Goal: Find specific page/section: Find specific page/section

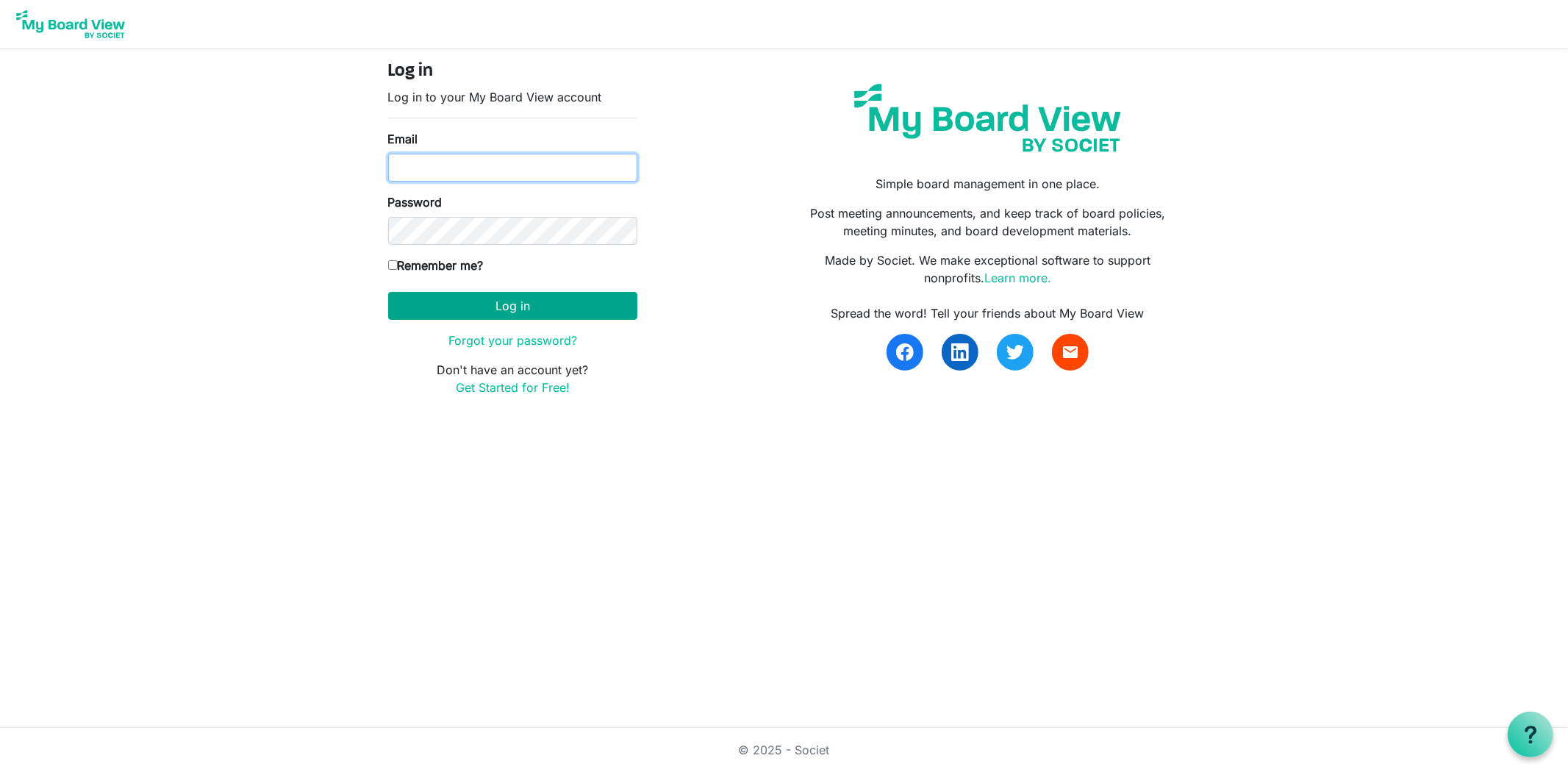
type input "[US_STATE][EMAIL_ADDRESS][DOMAIN_NAME]"
click at [543, 312] on button "Log in" at bounding box center [513, 306] width 249 height 28
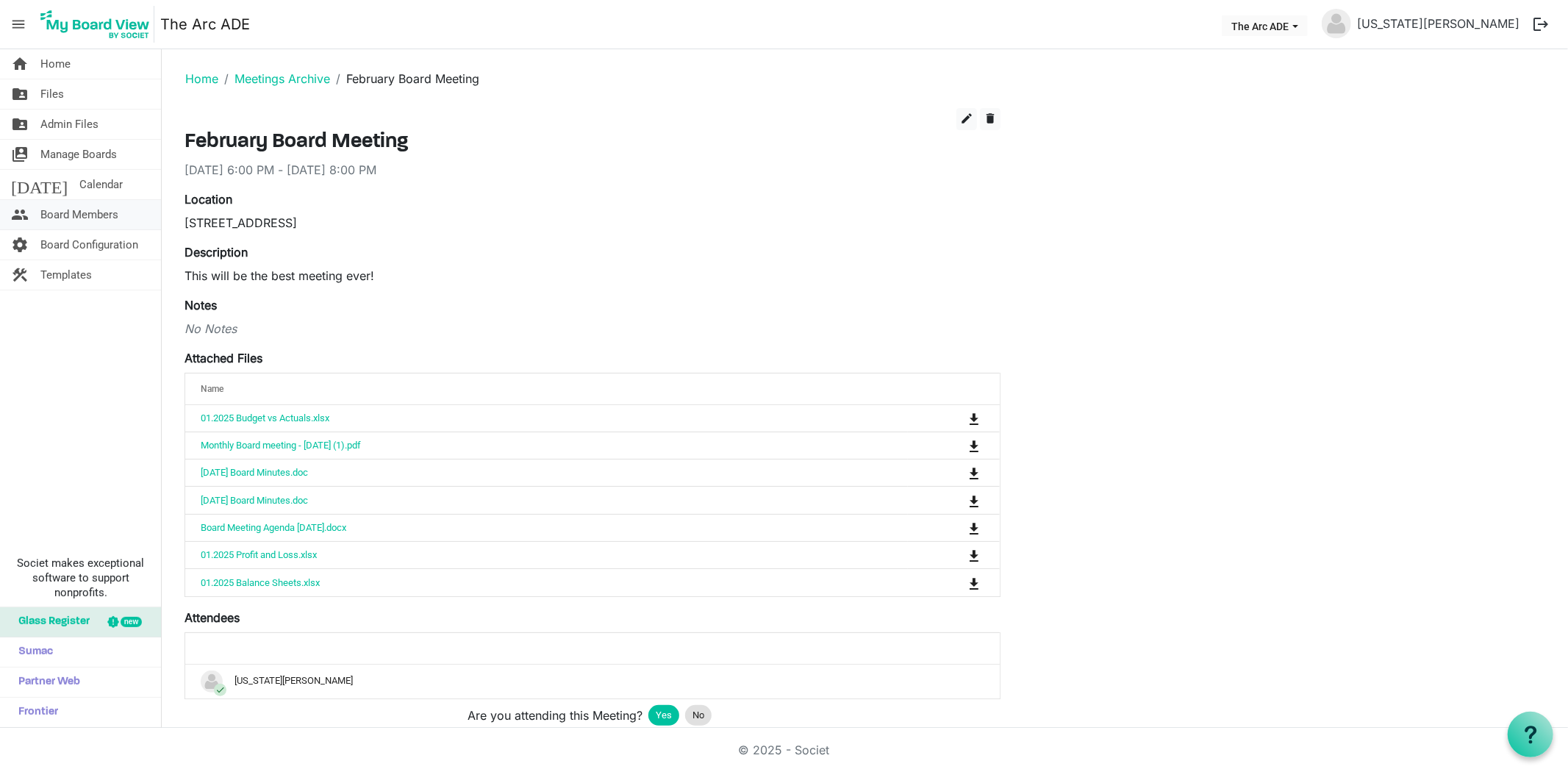
click at [90, 203] on span "Board Members" at bounding box center [80, 214] width 78 height 29
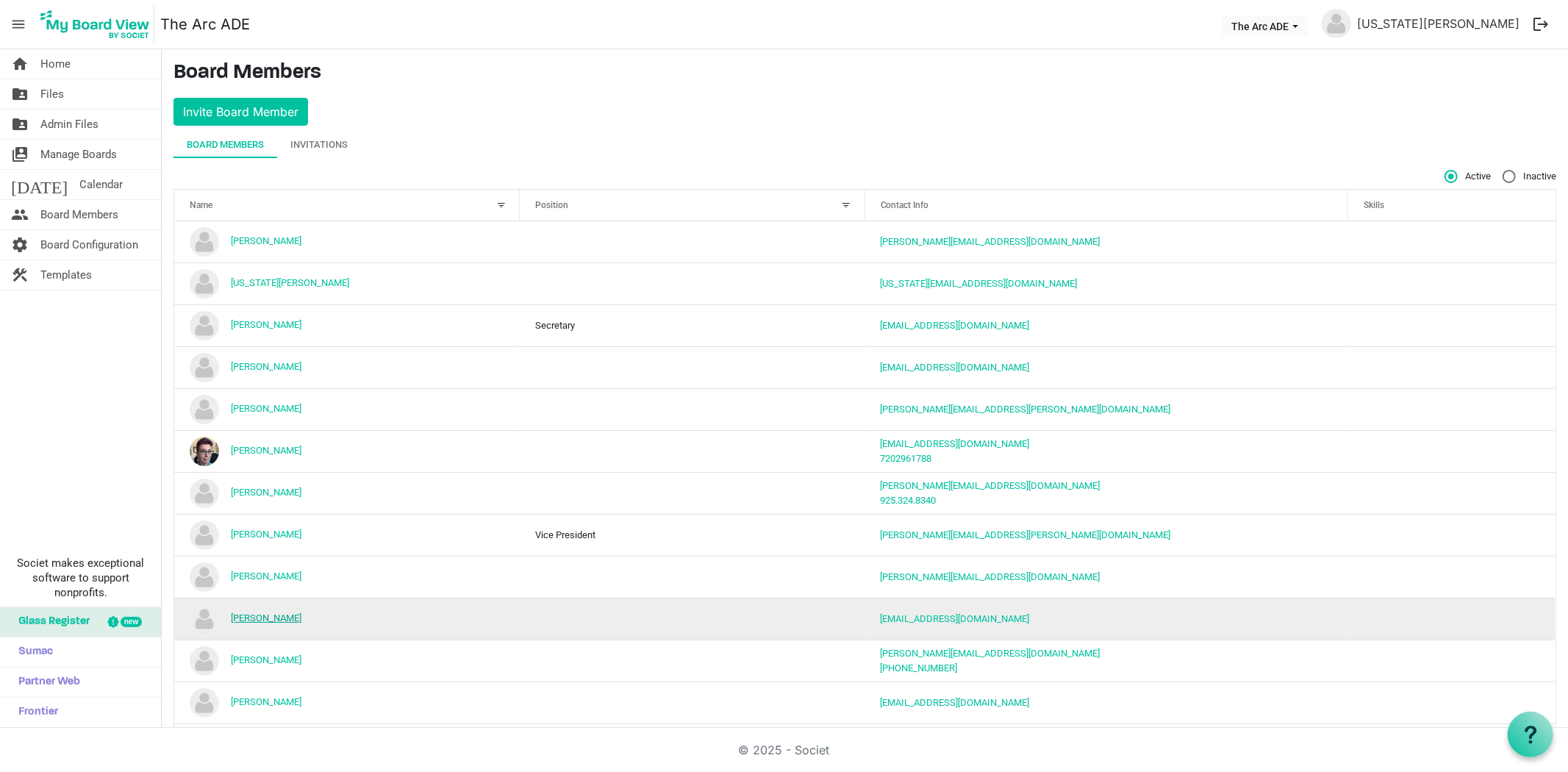
click at [243, 618] on link "[PERSON_NAME]" at bounding box center [266, 618] width 71 height 11
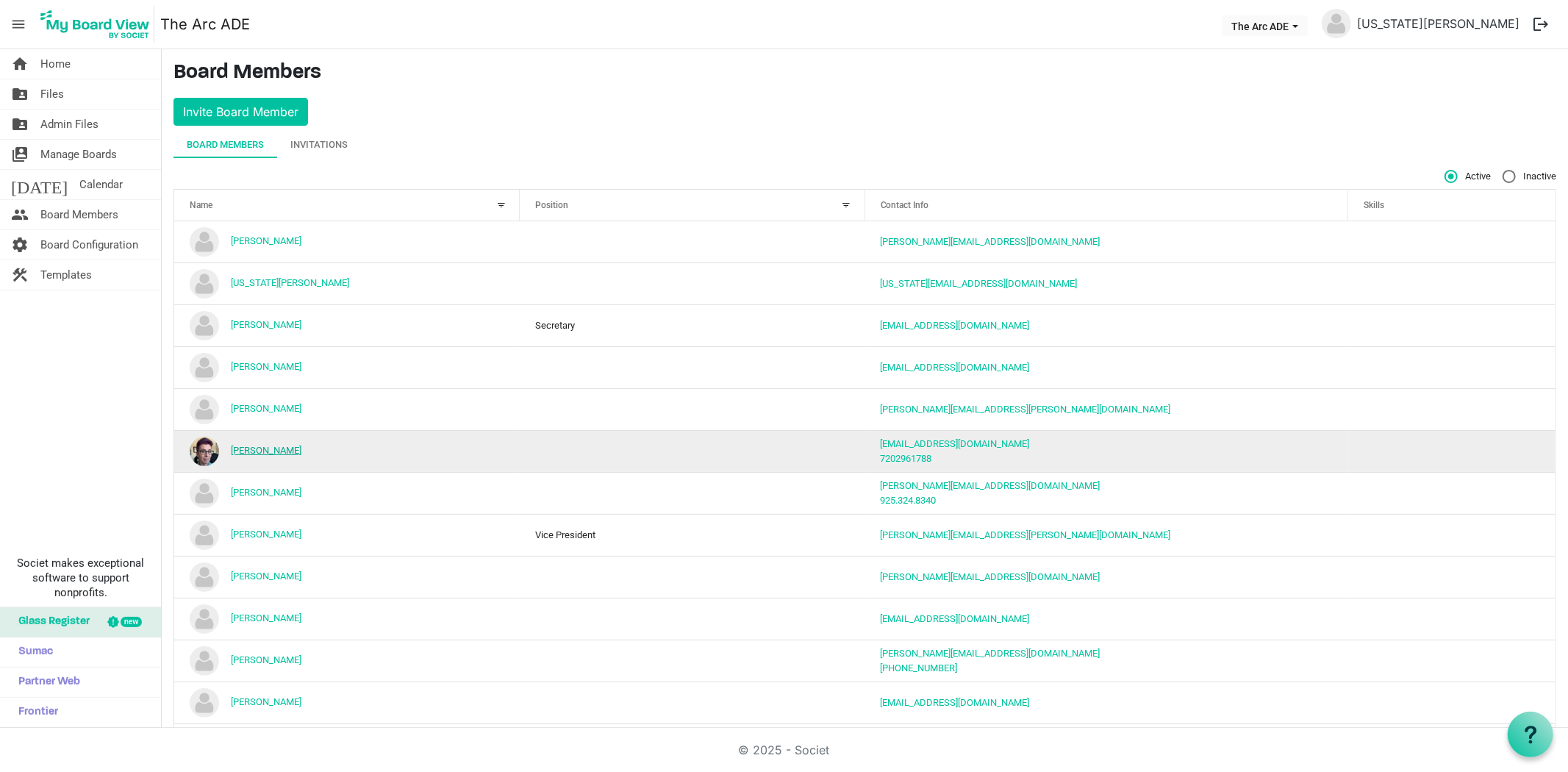
click at [253, 446] on link "[PERSON_NAME]" at bounding box center [266, 450] width 71 height 11
